Goal: Navigation & Orientation: Find specific page/section

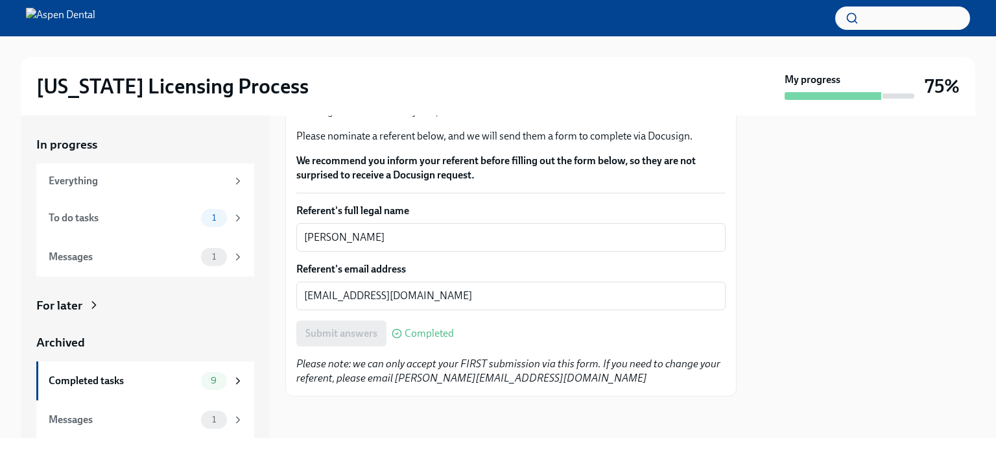
scroll to position [146, 0]
click at [75, 220] on div "To do tasks" at bounding box center [122, 218] width 147 height 14
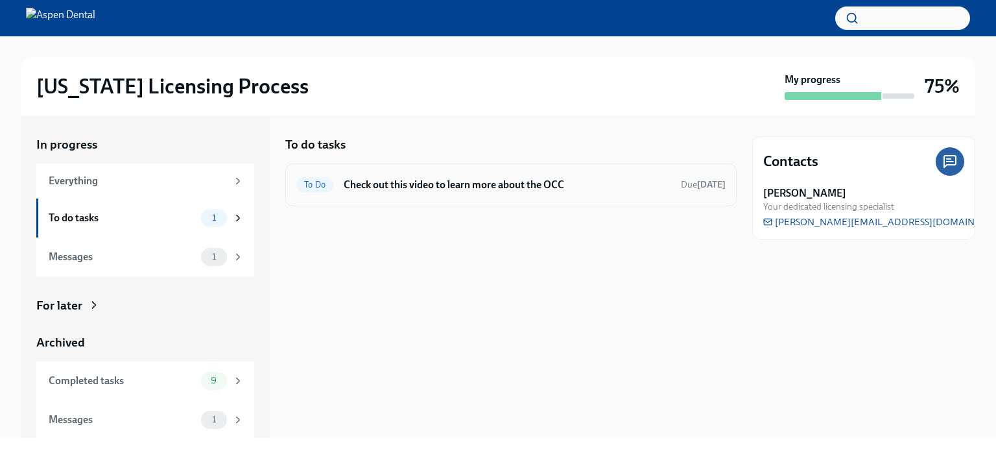
click at [517, 184] on h6 "Check out this video to learn more about the OCC" at bounding box center [507, 185] width 327 height 14
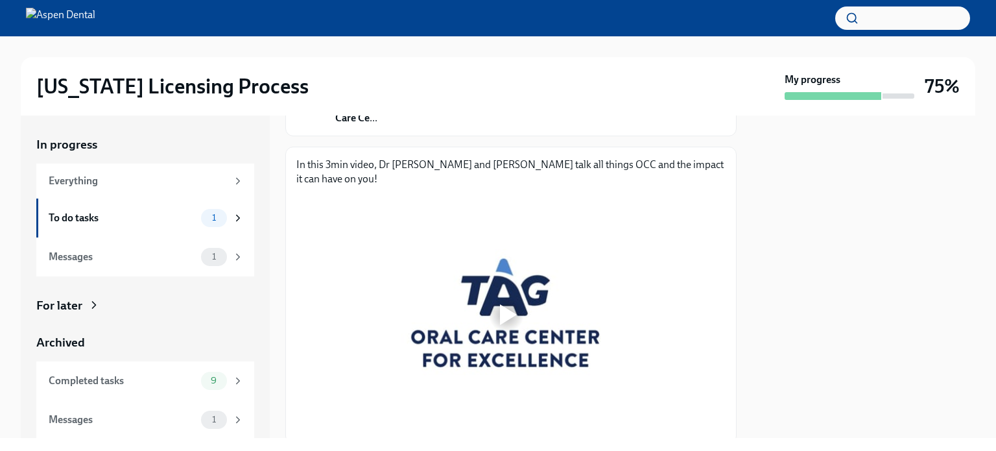
scroll to position [180, 0]
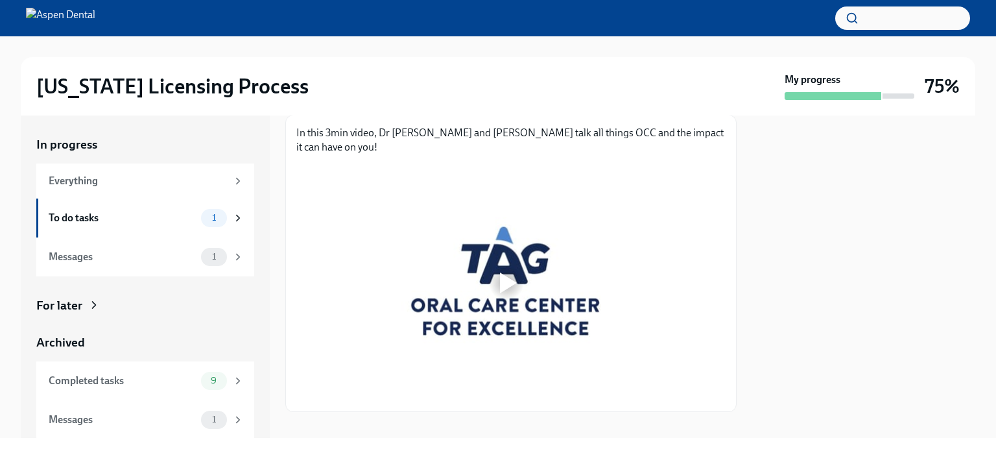
click at [506, 272] on div at bounding box center [508, 282] width 17 height 21
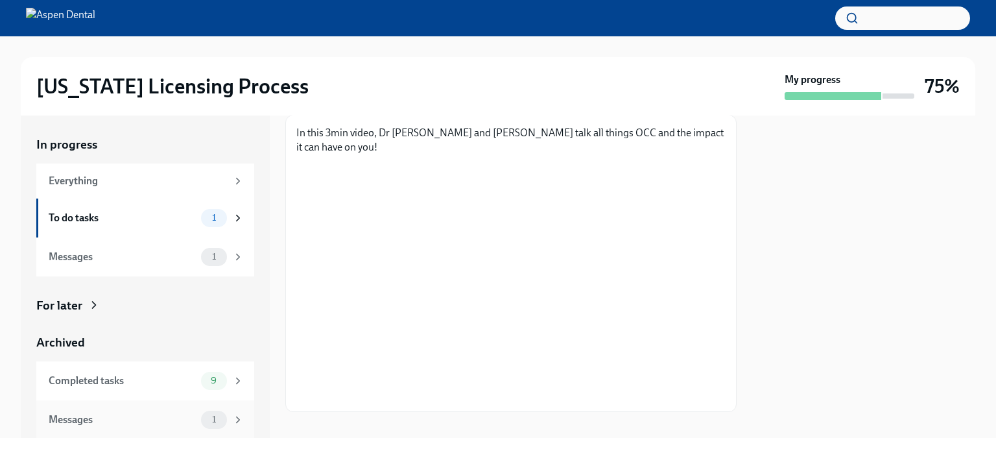
scroll to position [1, 0]
click at [78, 416] on div "Messages" at bounding box center [122, 419] width 147 height 14
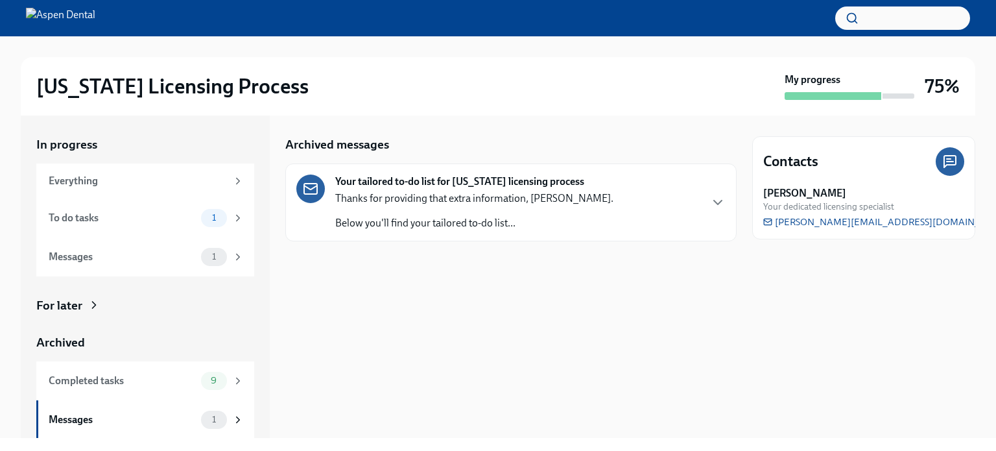
click at [722, 197] on icon "button" at bounding box center [718, 203] width 16 height 16
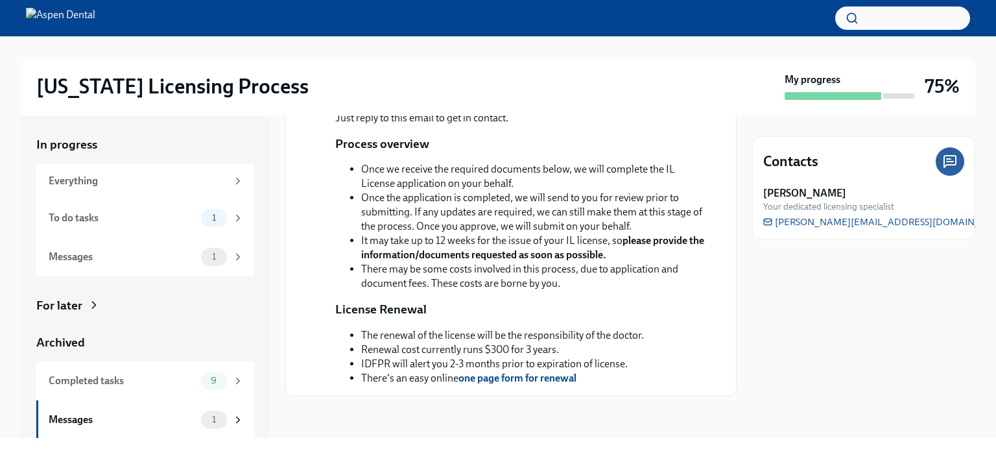
scroll to position [306, 0]
click at [506, 382] on strong "one page form for renewal" at bounding box center [517, 378] width 118 height 12
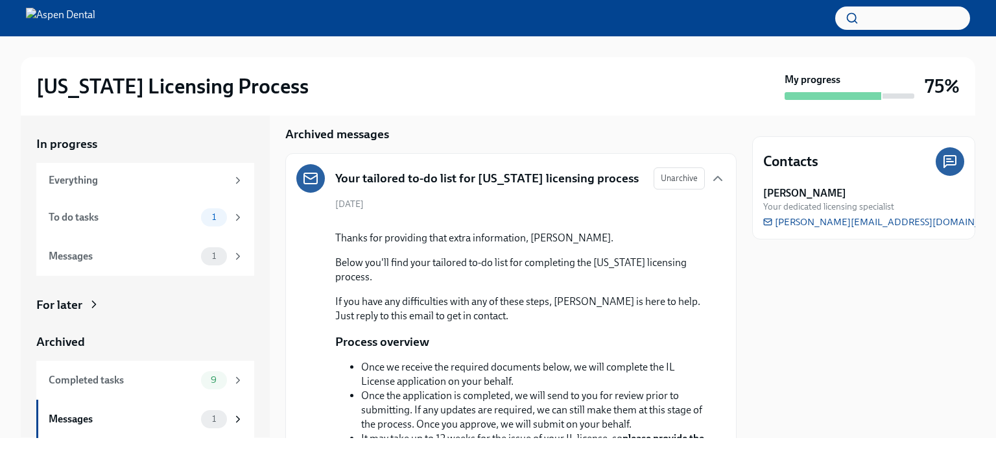
scroll to position [0, 0]
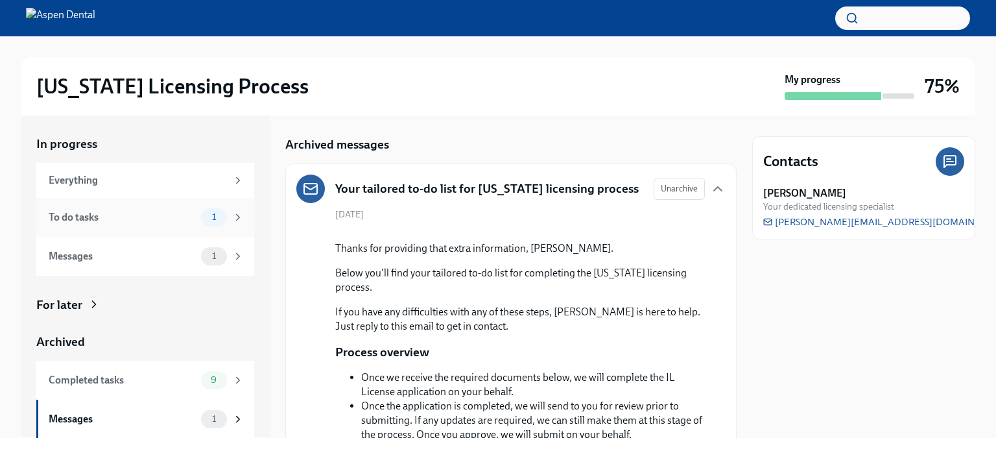
click at [70, 215] on div "To do tasks" at bounding box center [122, 217] width 147 height 14
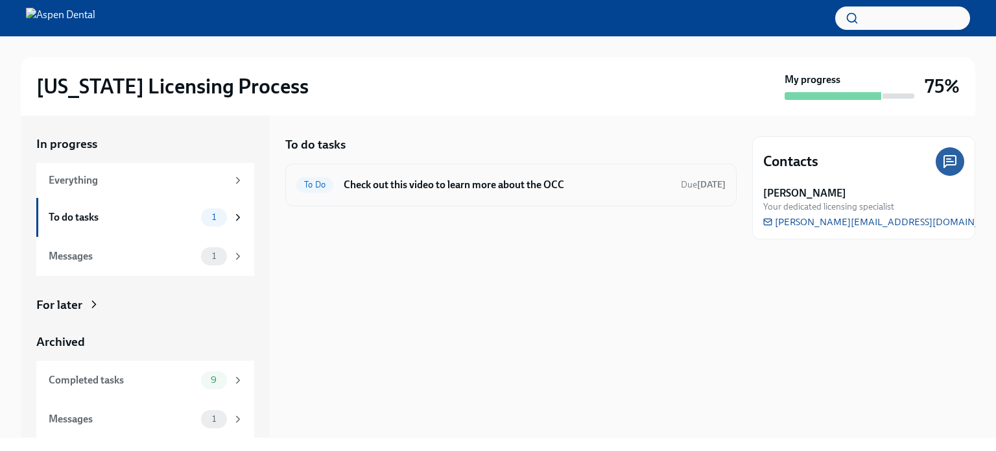
click at [524, 185] on h6 "Check out this video to learn more about the OCC" at bounding box center [507, 185] width 327 height 14
